Goal: Transaction & Acquisition: Obtain resource

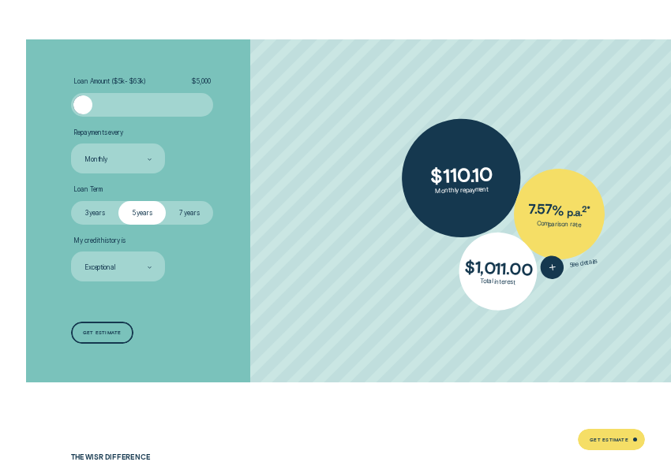
scroll to position [2003, 0]
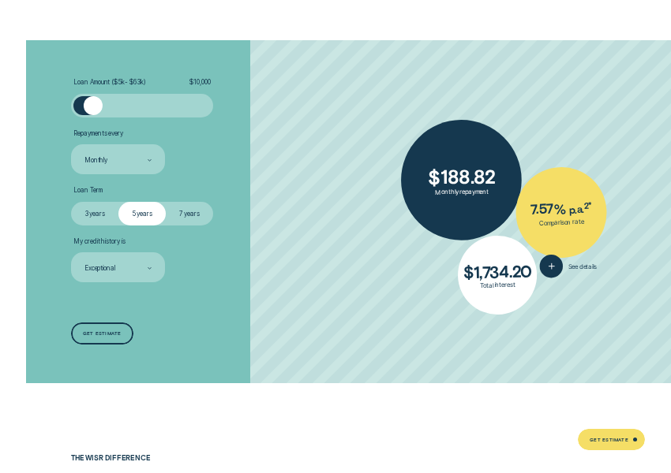
drag, startPoint x: 79, startPoint y: 111, endPoint x: 92, endPoint y: 114, distance: 13.8
click at [92, 114] on div at bounding box center [93, 105] width 19 height 19
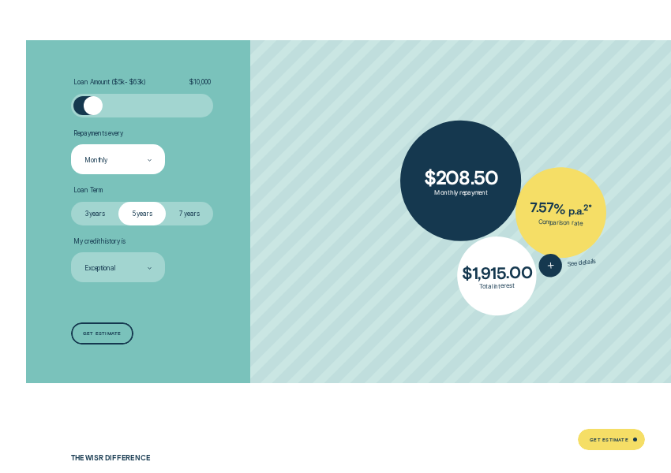
click at [112, 159] on div "Monthly" at bounding box center [117, 160] width 69 height 10
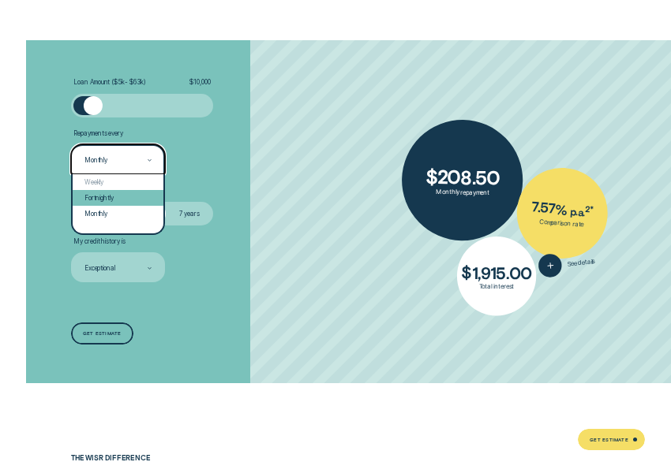
click at [106, 201] on div "Fortnightly" at bounding box center [119, 198] width 92 height 16
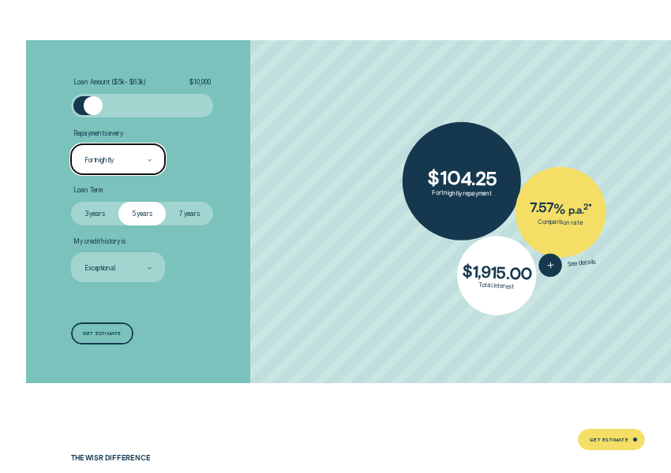
click at [187, 314] on div "Loan Amount ( $5k - $63k ) $ 10,000 Repayments every option Fortnightly, select…" at bounding box center [179, 211] width 224 height 342
click at [91, 211] on label "3 years" at bounding box center [94, 214] width 47 height 24
click at [71, 202] on input "3 years" at bounding box center [71, 202] width 0 height 0
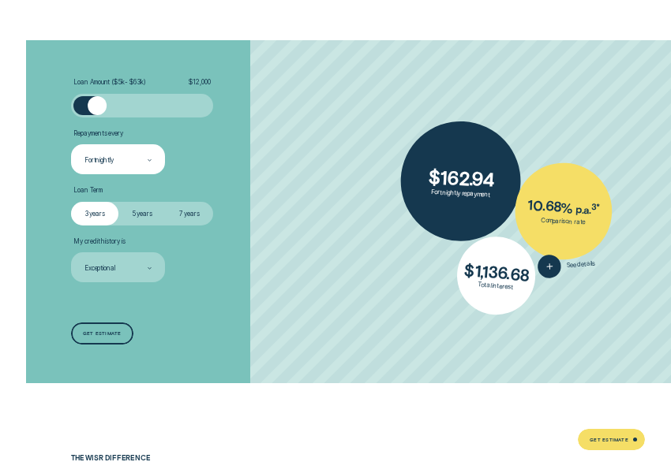
click at [96, 107] on div at bounding box center [97, 105] width 19 height 19
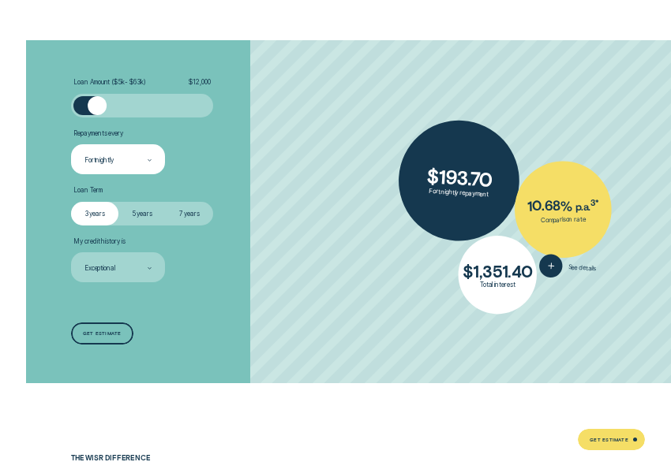
click at [265, 275] on li "My credit history is Exceptional" at bounding box center [179, 260] width 216 height 46
click at [133, 209] on label "5 years" at bounding box center [141, 214] width 47 height 24
click at [118, 202] on input "5 years" at bounding box center [118, 202] width 0 height 0
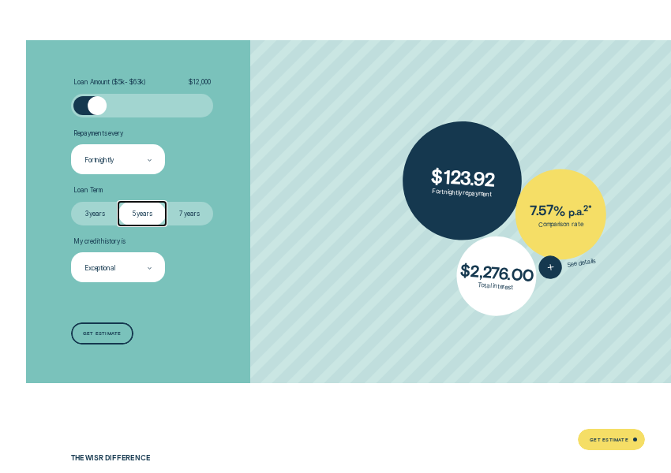
click at [114, 260] on div "Exceptional" at bounding box center [118, 267] width 95 height 30
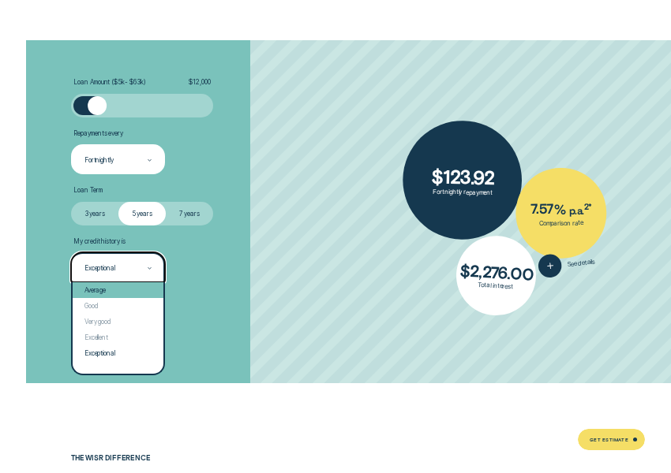
click at [125, 292] on div "Average" at bounding box center [119, 290] width 92 height 16
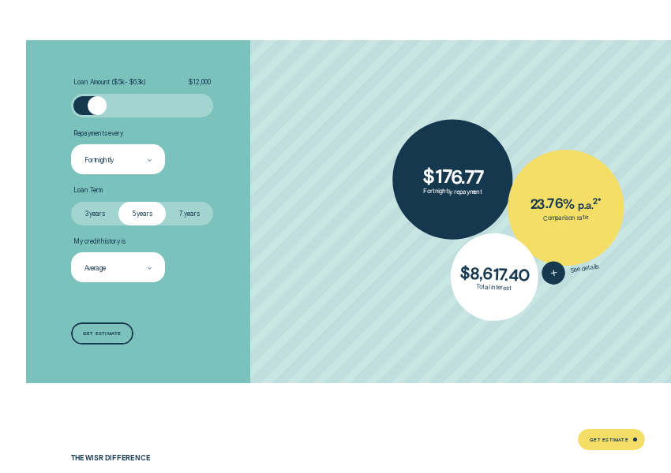
click at [196, 284] on div "Loan Amount ( $5k - $63k ) $ 12,000 Repayments every Fortnightly Loan Term Sele…" at bounding box center [179, 211] width 224 height 342
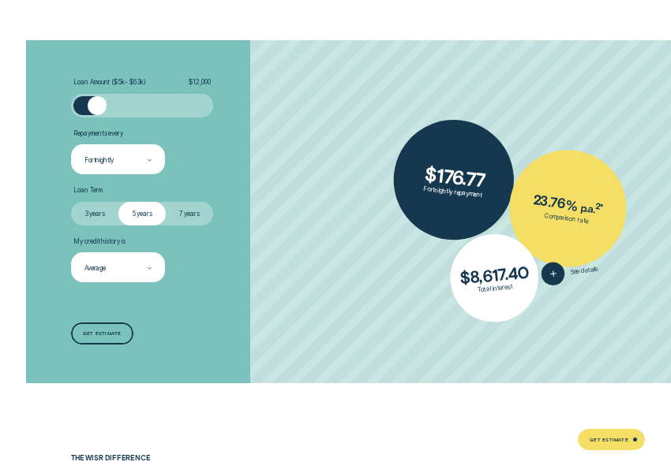
click at [133, 264] on div "Average" at bounding box center [117, 269] width 69 height 10
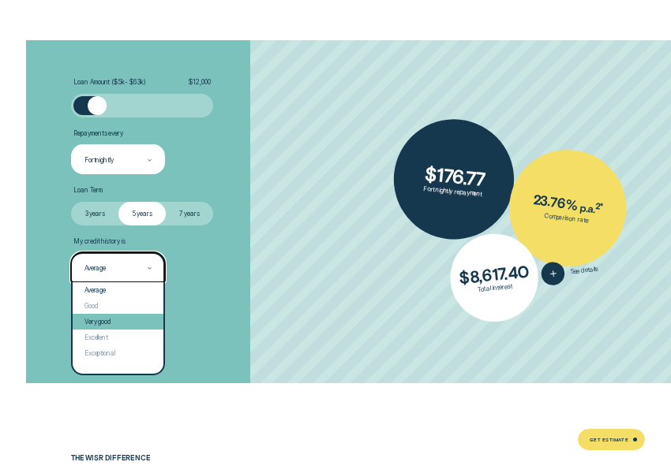
click at [114, 323] on div "Very good" at bounding box center [119, 322] width 92 height 16
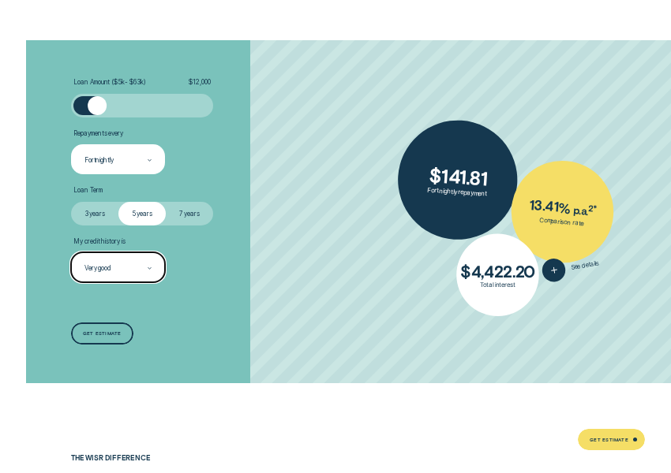
click at [118, 252] on div "My credit history is option Very good, selected. Select is focused , press Down…" at bounding box center [118, 260] width 95 height 46
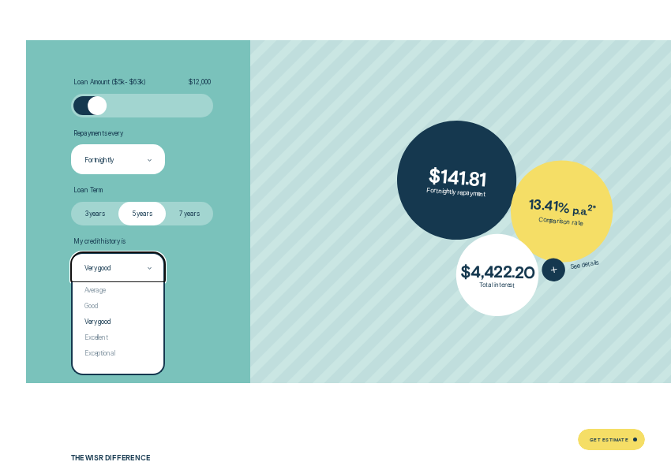
click at [121, 267] on div "Very good" at bounding box center [117, 269] width 69 height 10
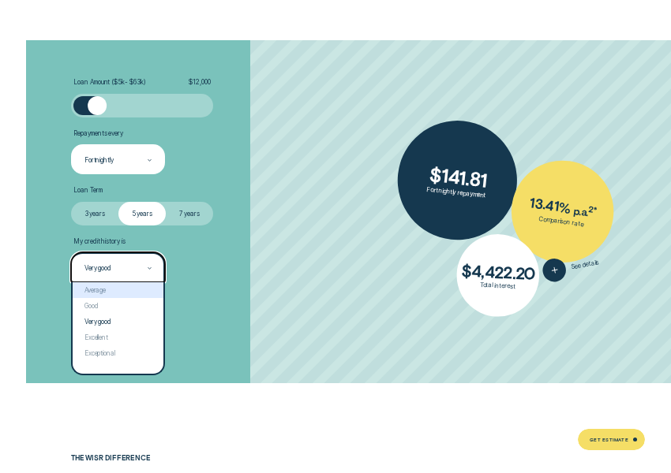
click at [110, 286] on div "Average" at bounding box center [119, 290] width 92 height 16
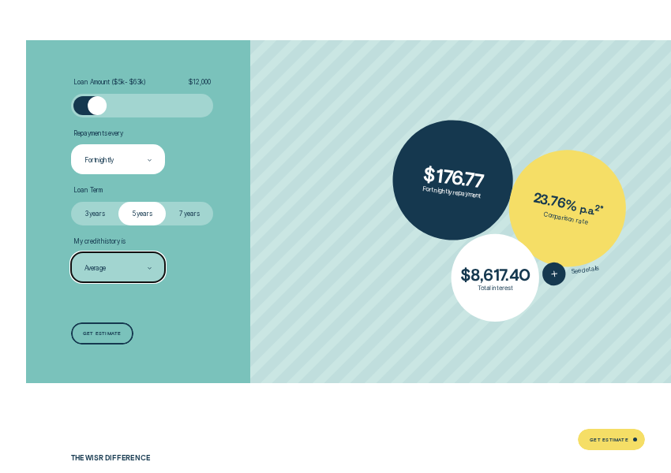
click at [196, 224] on label "7 years" at bounding box center [189, 214] width 47 height 24
click at [166, 202] on input "7 years" at bounding box center [166, 202] width 0 height 0
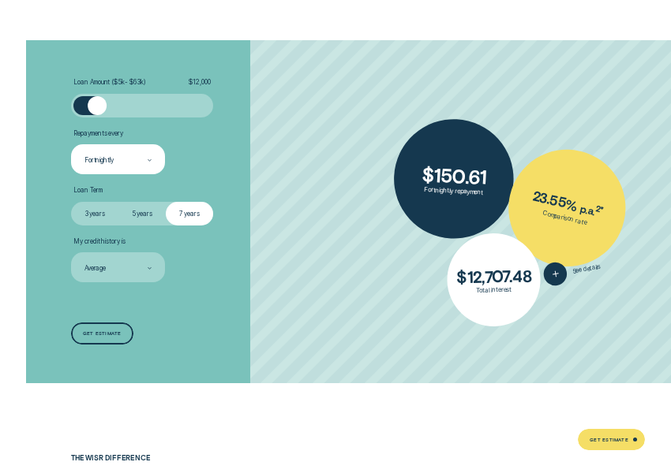
click at [93, 209] on label "3 years" at bounding box center [94, 214] width 47 height 24
click at [71, 202] on input "3 years" at bounding box center [71, 202] width 0 height 0
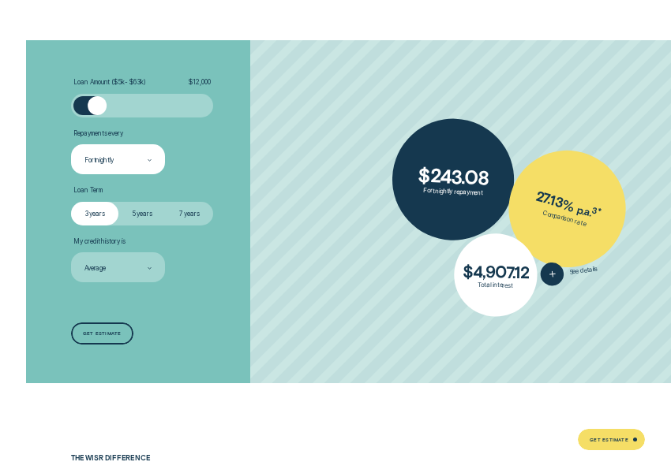
click at [145, 205] on label "5 years" at bounding box center [141, 214] width 47 height 24
click at [118, 202] on input "5 years" at bounding box center [118, 202] width 0 height 0
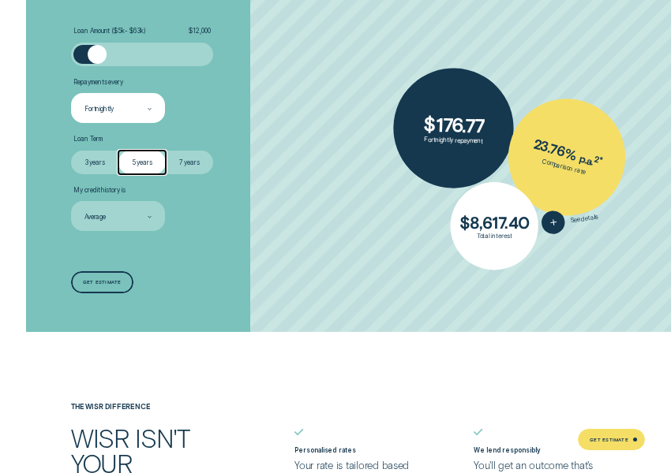
scroll to position [2082, 0]
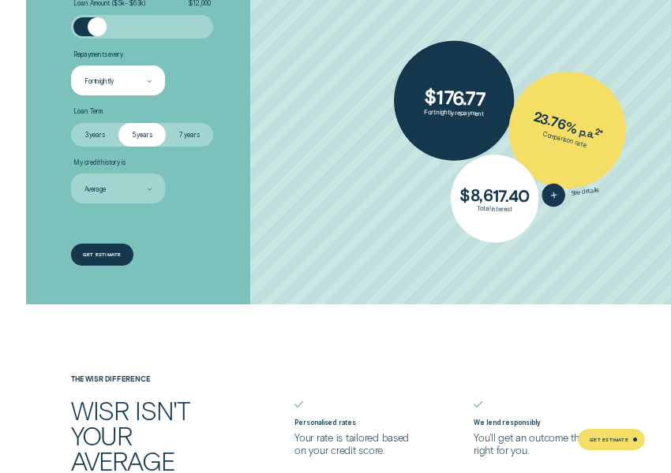
click at [102, 252] on div "Get estimate" at bounding box center [102, 254] width 39 height 4
